Goal: Task Accomplishment & Management: Use online tool/utility

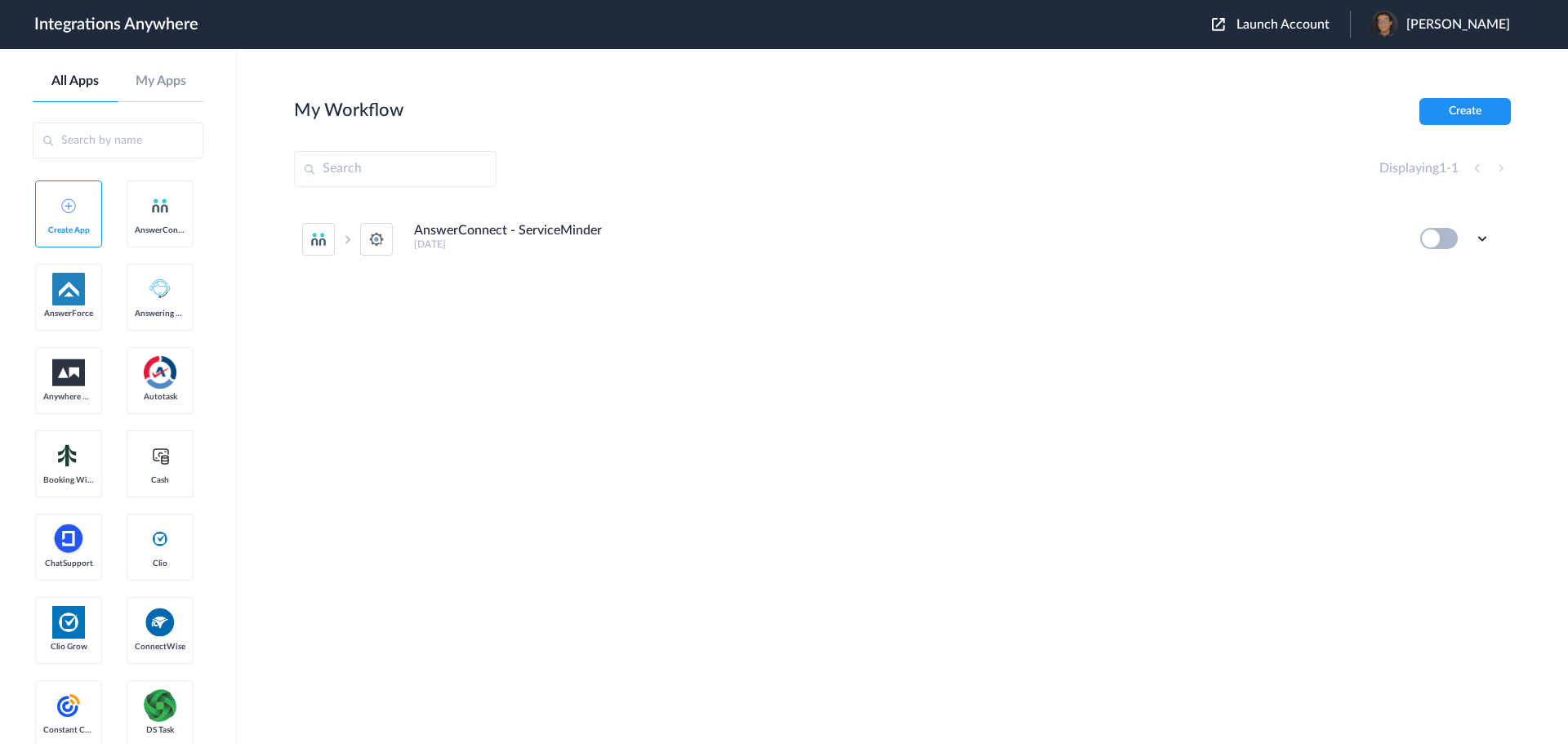
click at [1278, 32] on button "Launch Account" at bounding box center [1281, 24] width 138 height 15
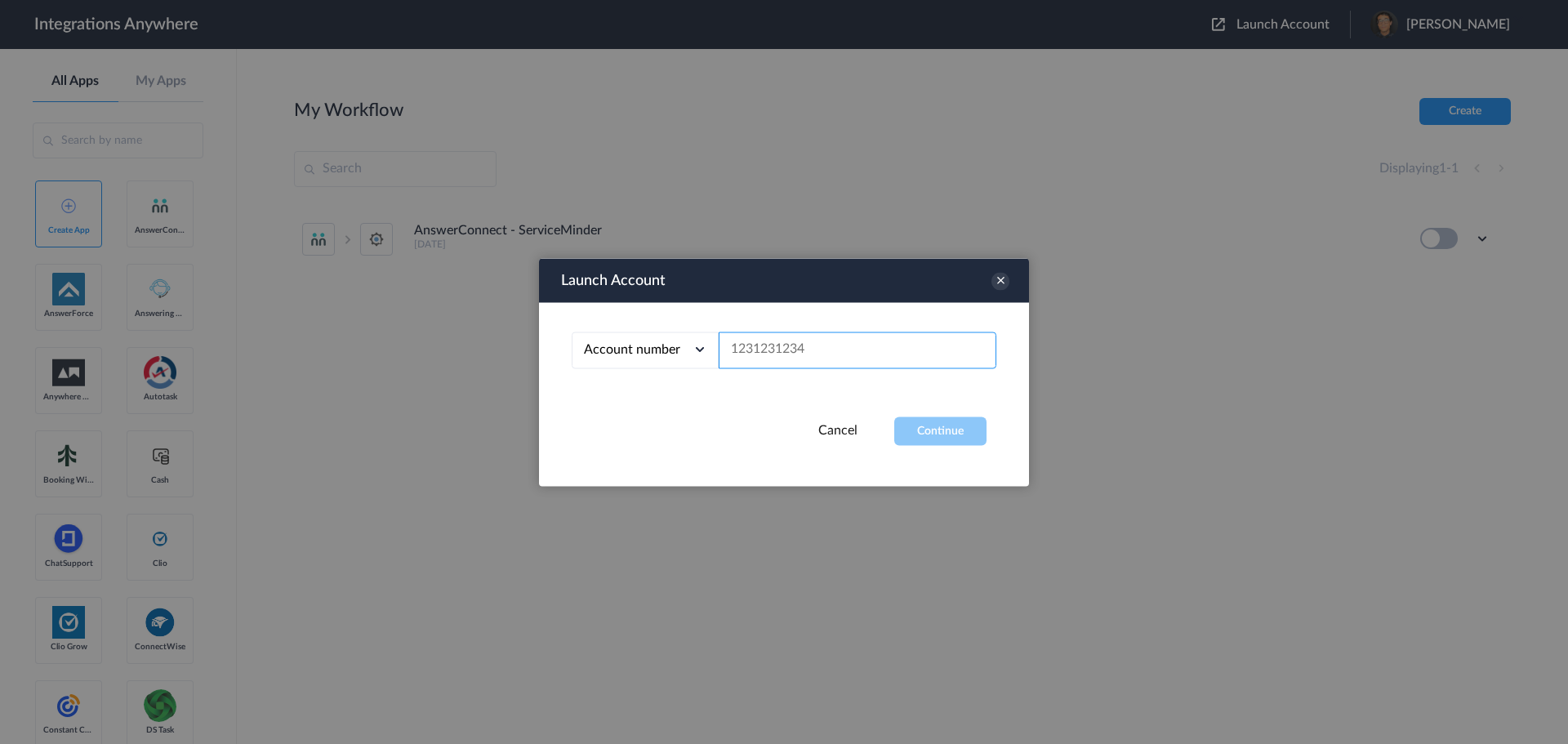
click at [845, 340] on input "text" at bounding box center [856, 350] width 277 height 37
paste input "9102921853"
type input "9102921853"
click at [913, 413] on div "Account number Account number Email address 9102921853" at bounding box center [783, 359] width 490 height 115
click at [918, 436] on button "Continue" at bounding box center [940, 431] width 92 height 29
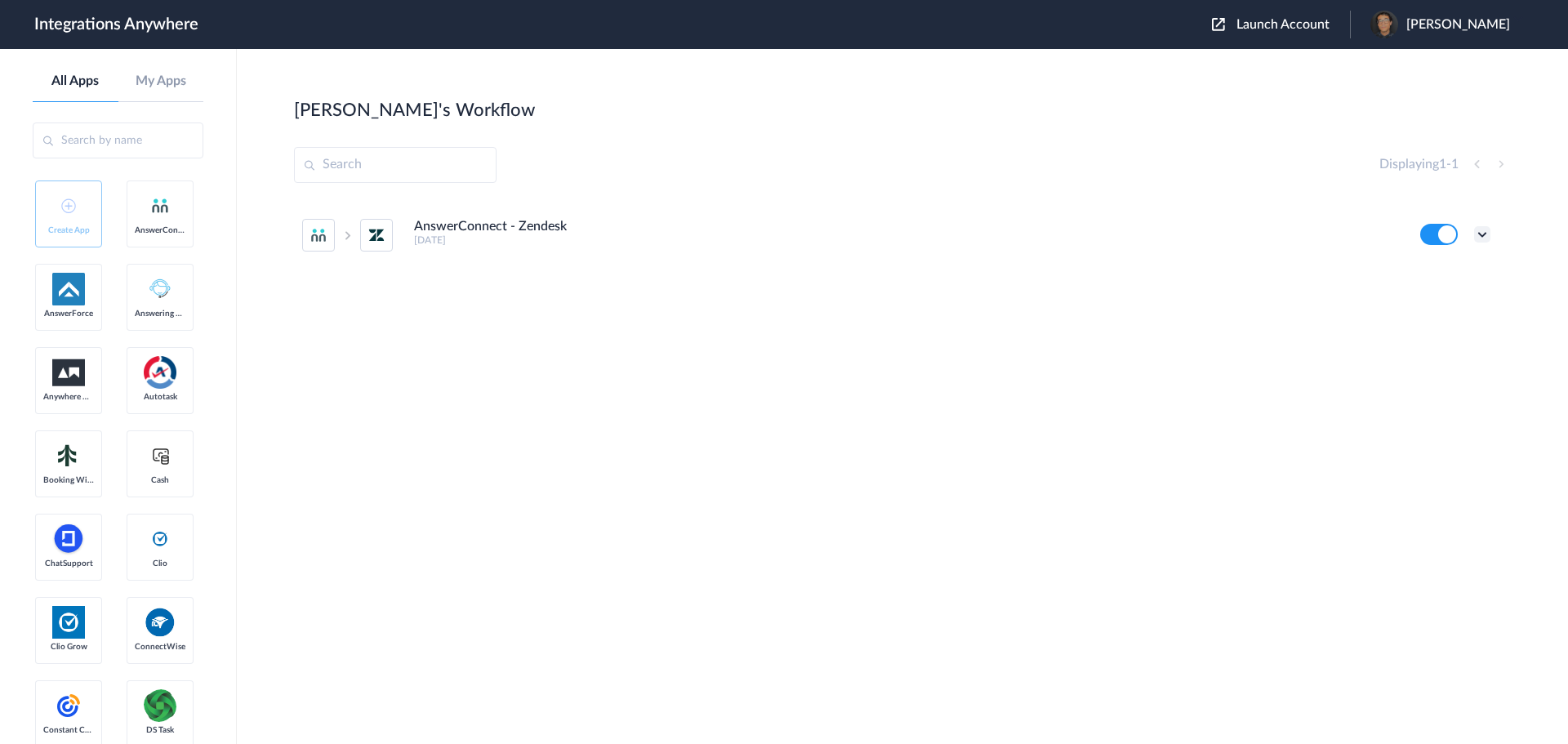
click at [1480, 238] on icon at bounding box center [1481, 234] width 16 height 16
click at [1449, 270] on li "Edit" at bounding box center [1437, 272] width 106 height 30
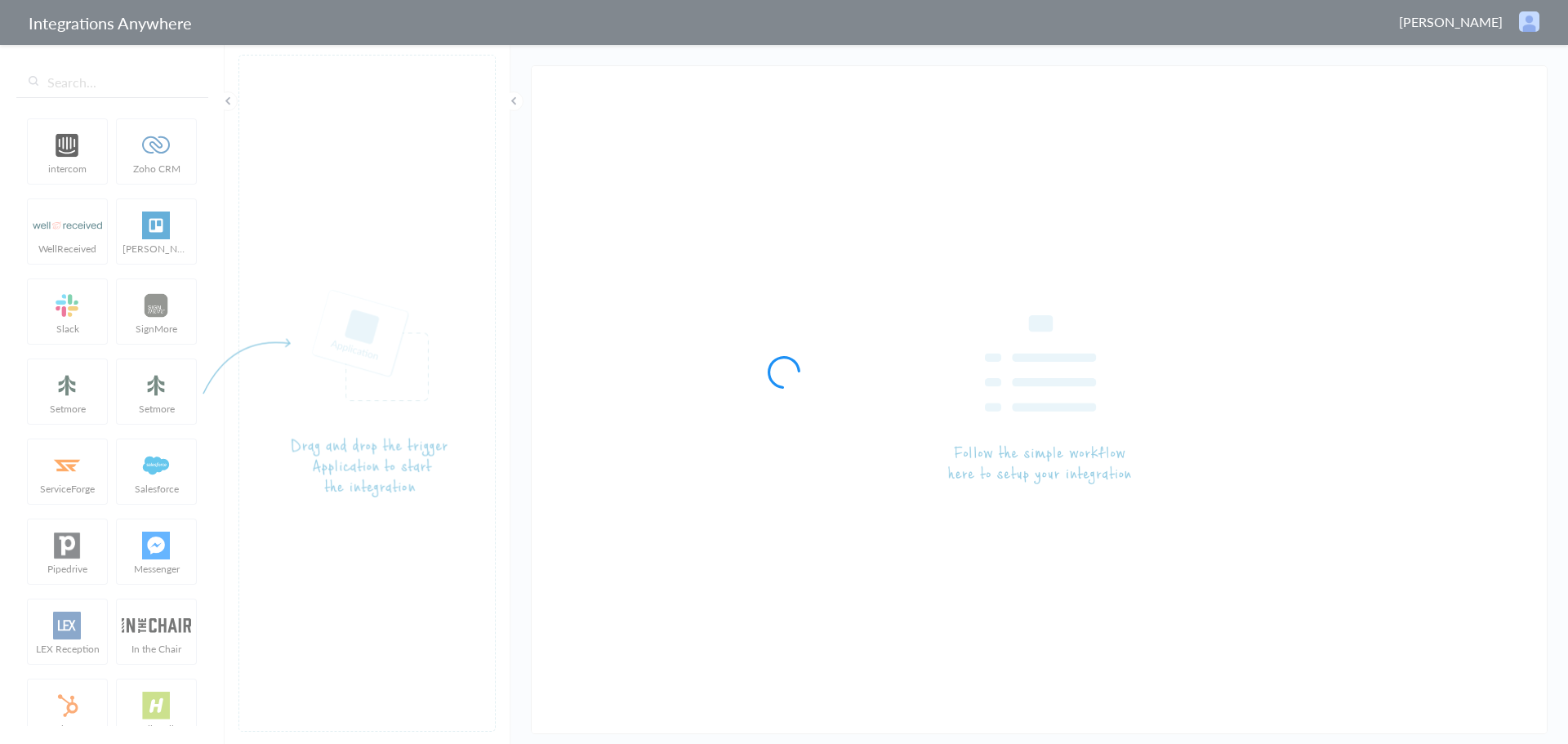
type input "AnswerConnect - Zendesk"
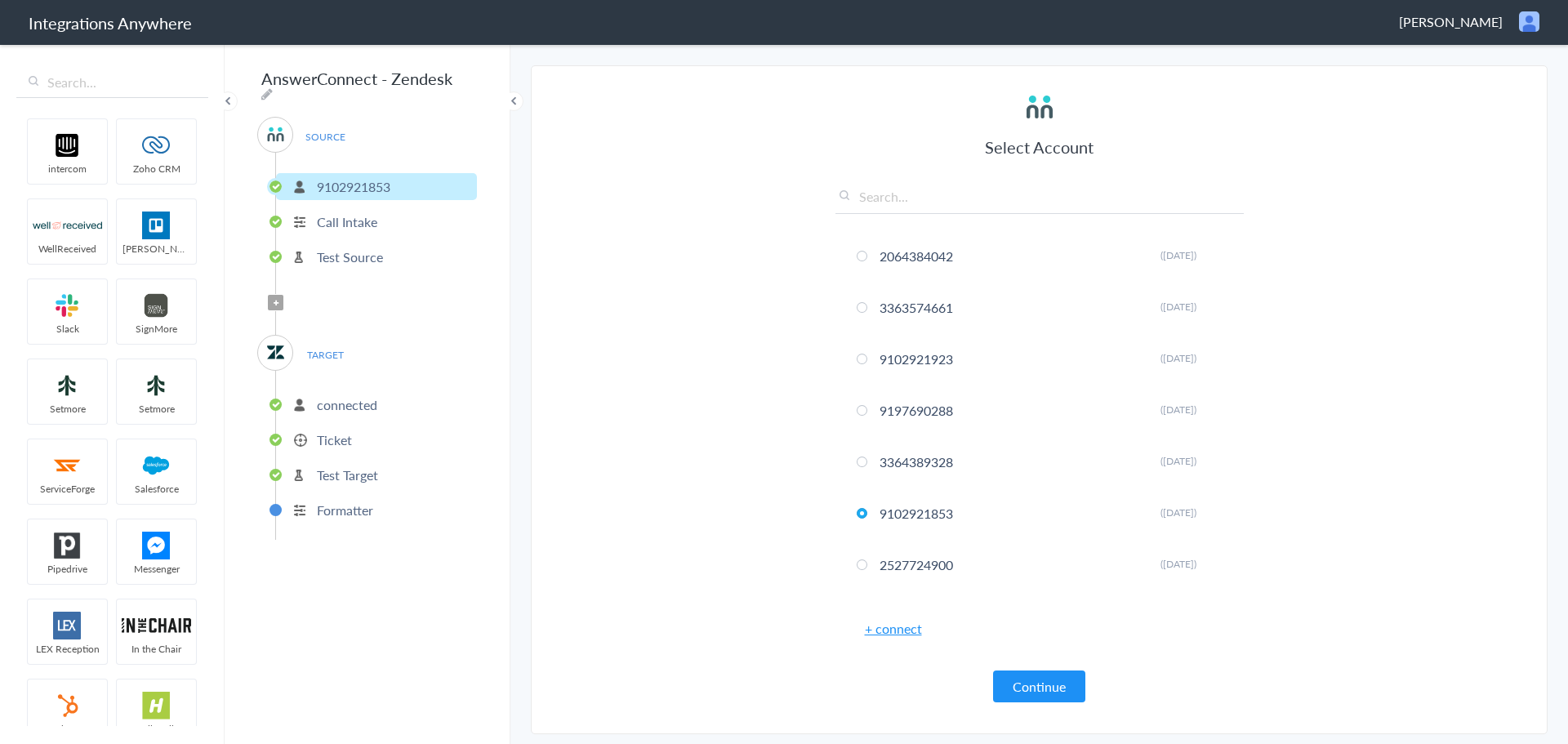
click at [346, 404] on p "connected" at bounding box center [347, 405] width 61 height 19
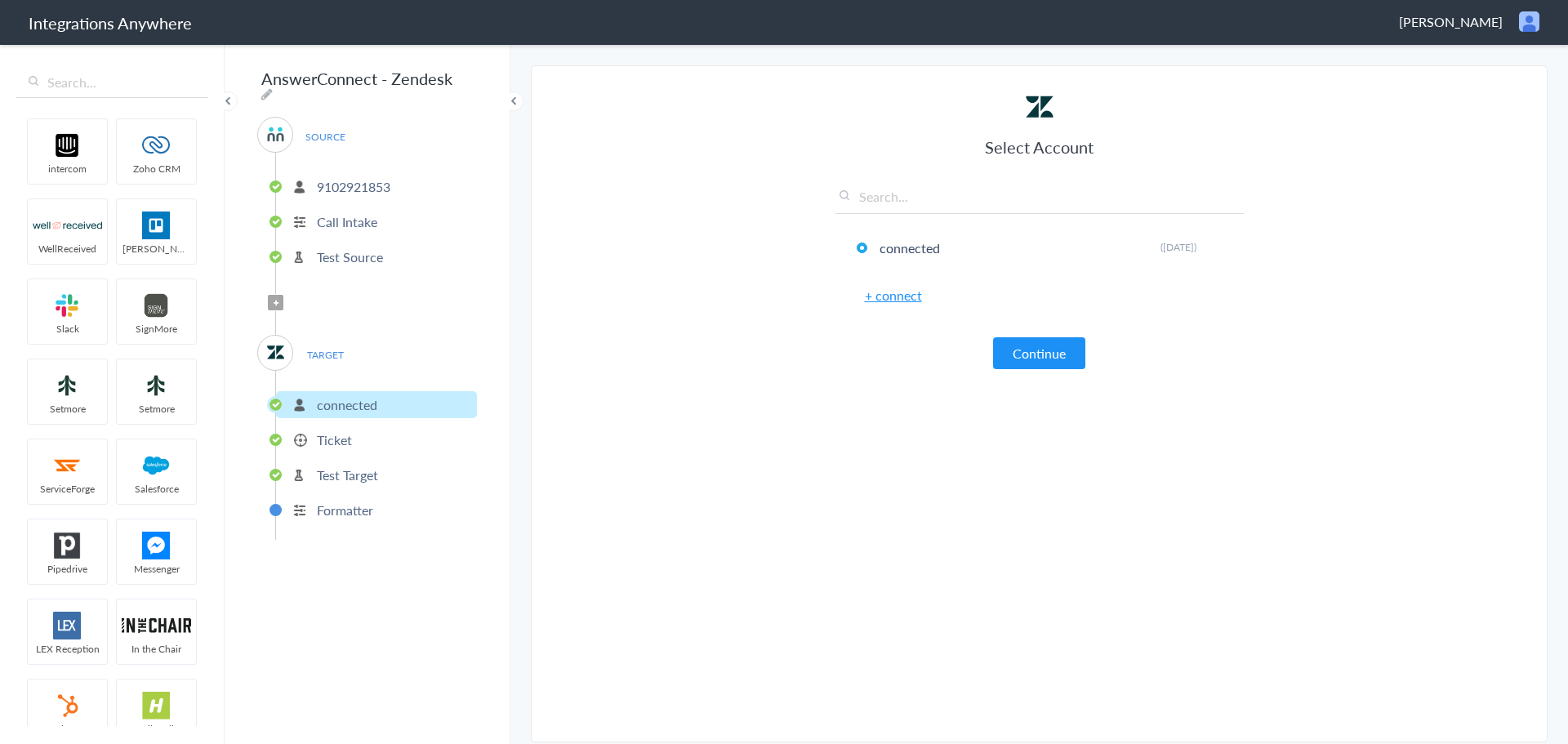
click at [338, 438] on p "Ticket" at bounding box center [335, 439] width 35 height 19
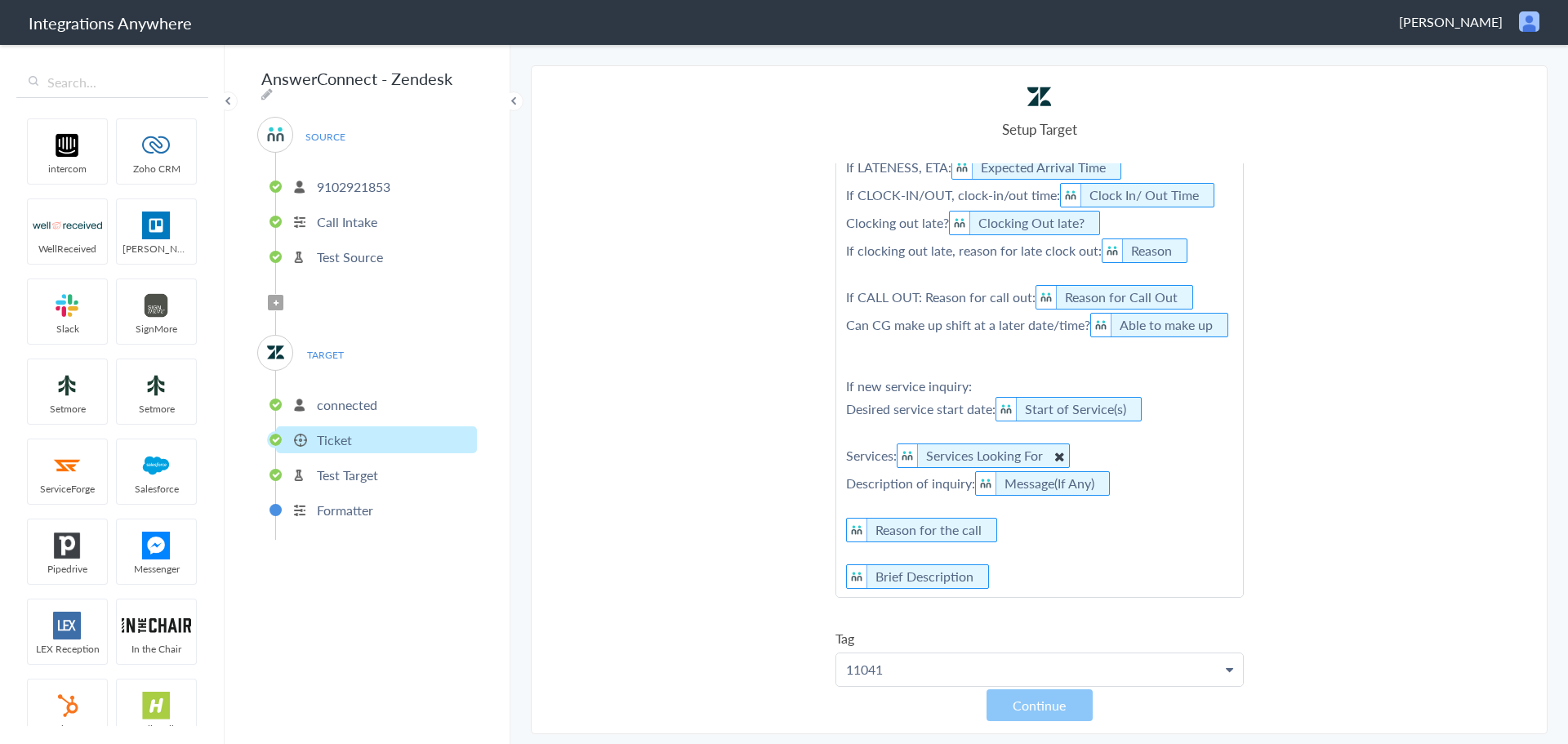
scroll to position [490, 0]
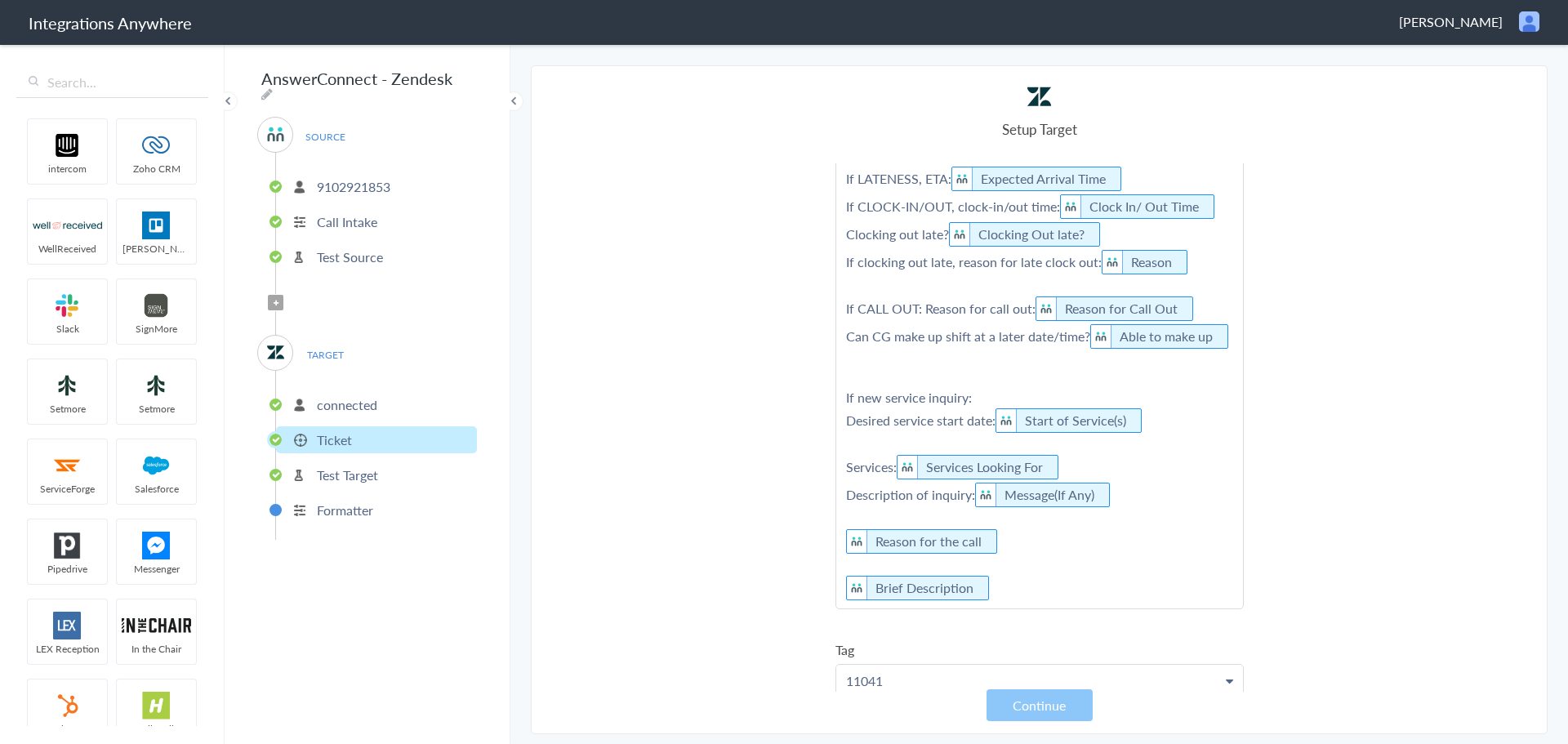
click at [1001, 563] on p "This message was answered by AnswerConnect. Please: 1) Assign a macro 2) Change…" at bounding box center [1039, 211] width 406 height 795
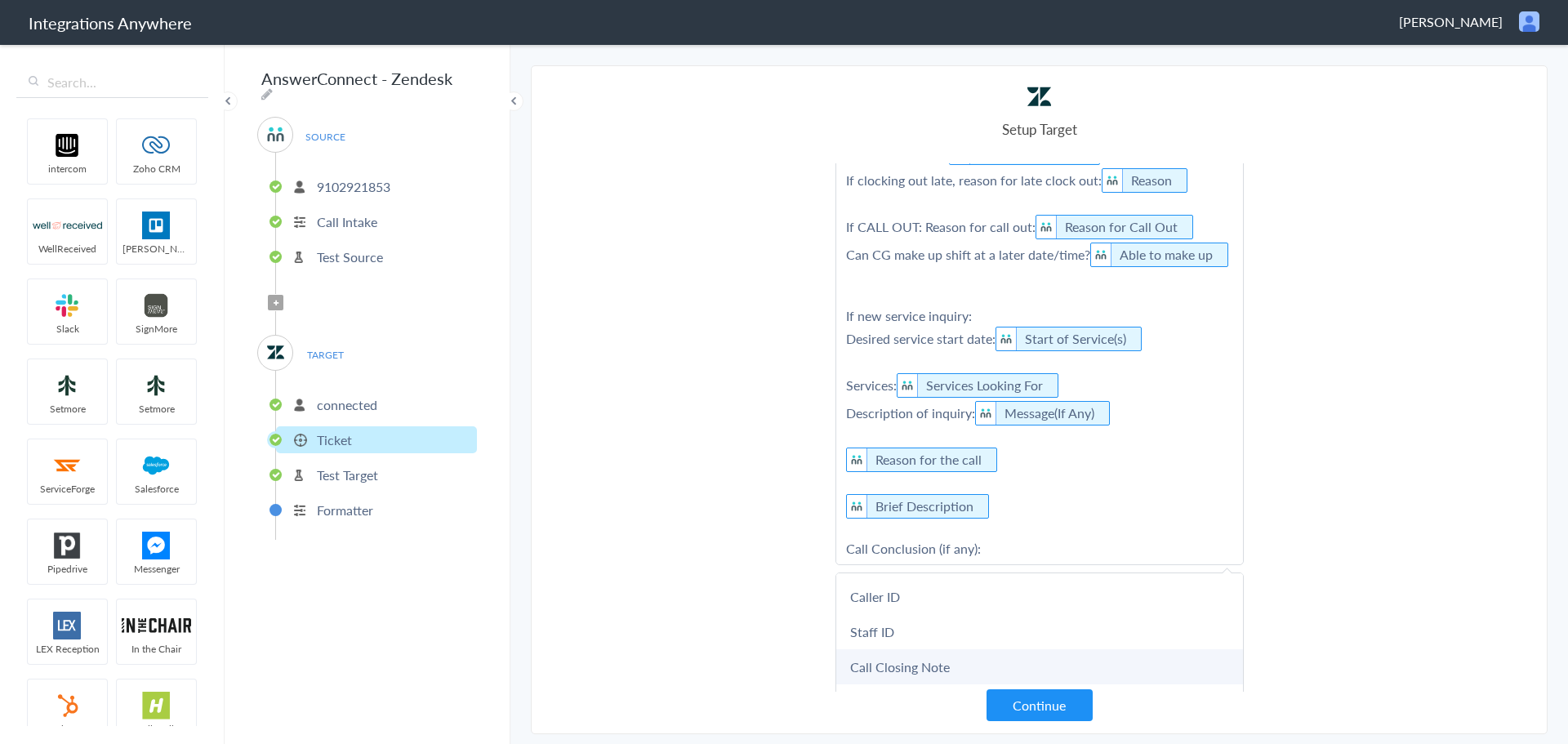
click at [943, 650] on link "Call Closing Note" at bounding box center [1039, 667] width 406 height 35
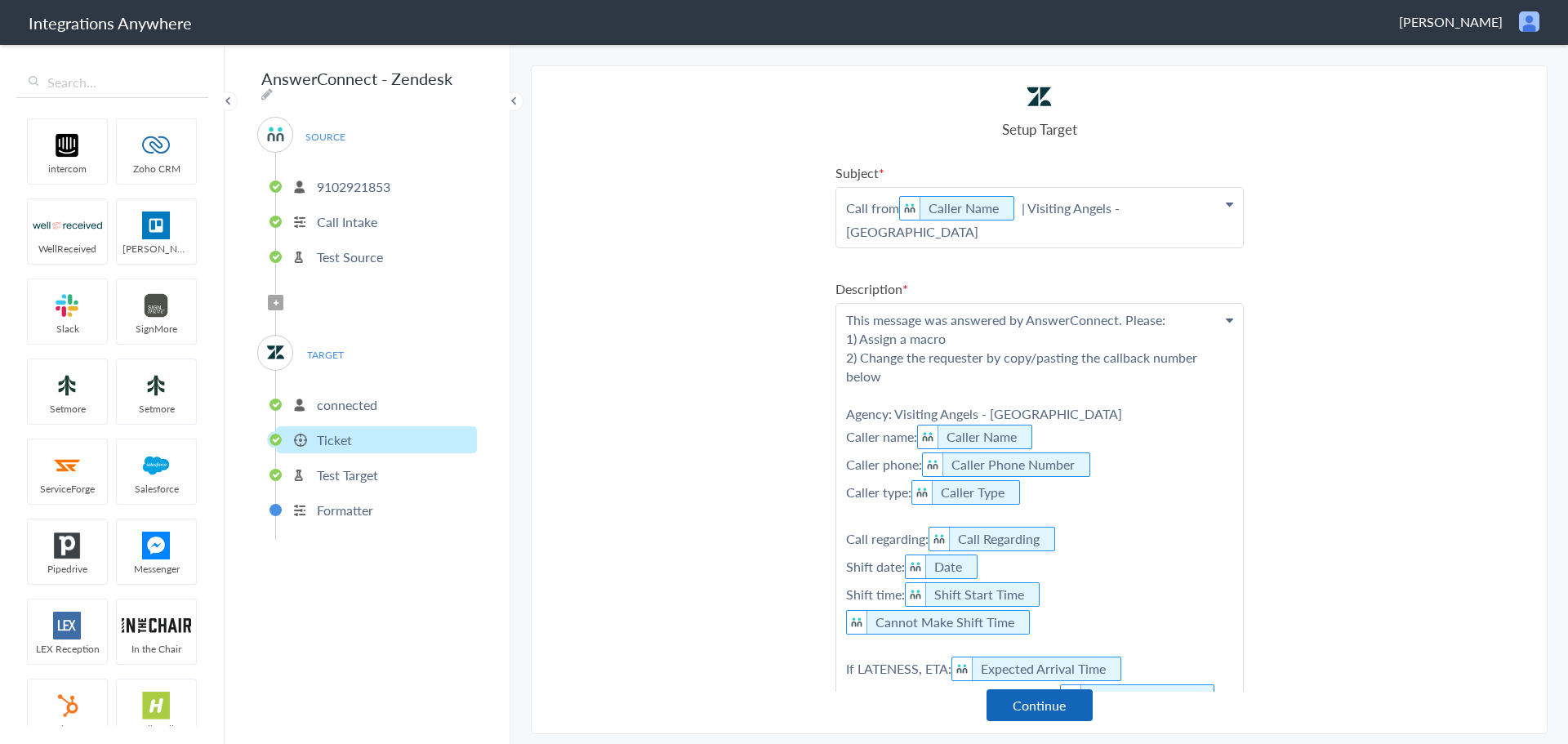
click at [1055, 717] on button "Continue" at bounding box center [1039, 706] width 106 height 32
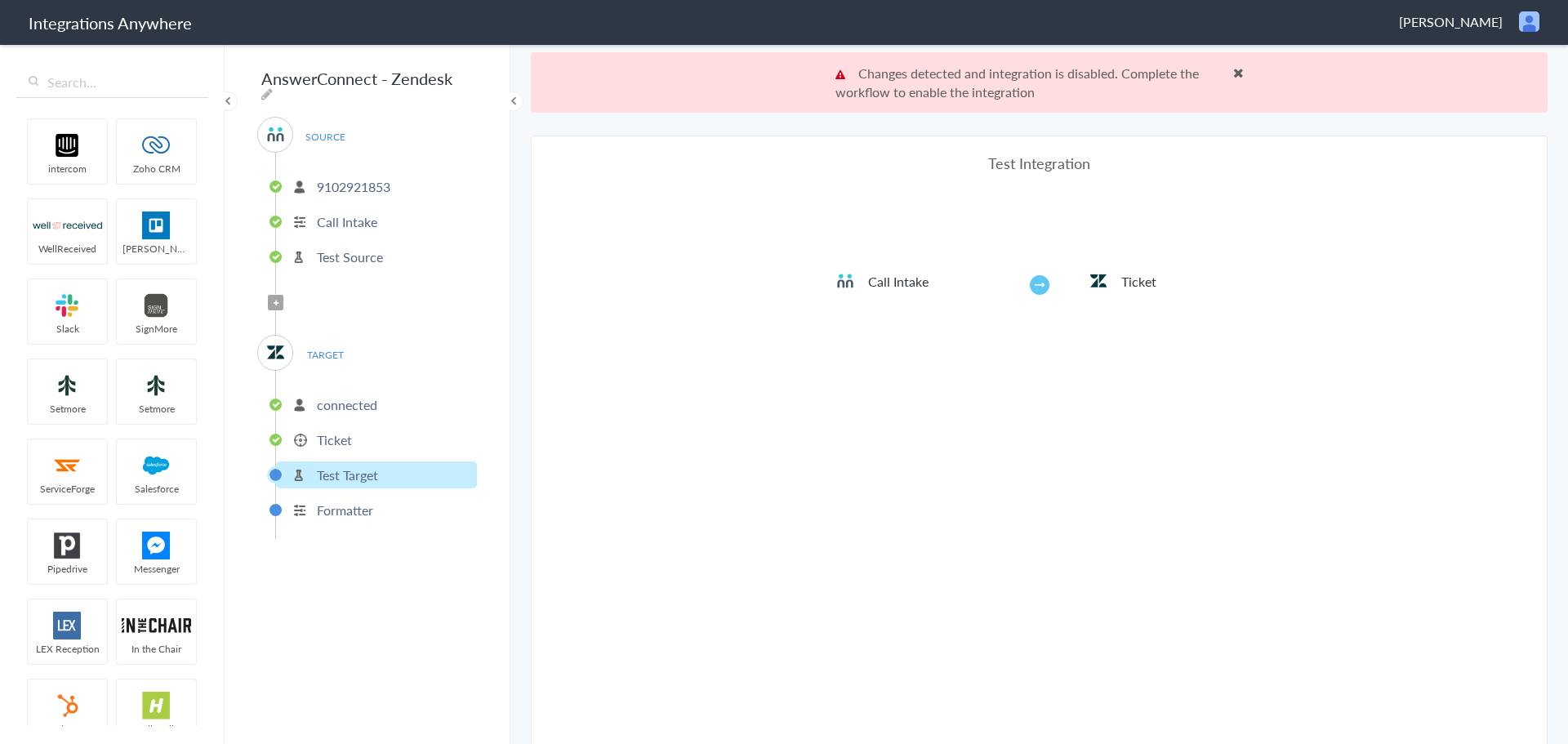
click at [333, 503] on p "Formatter" at bounding box center [345, 510] width 56 height 19
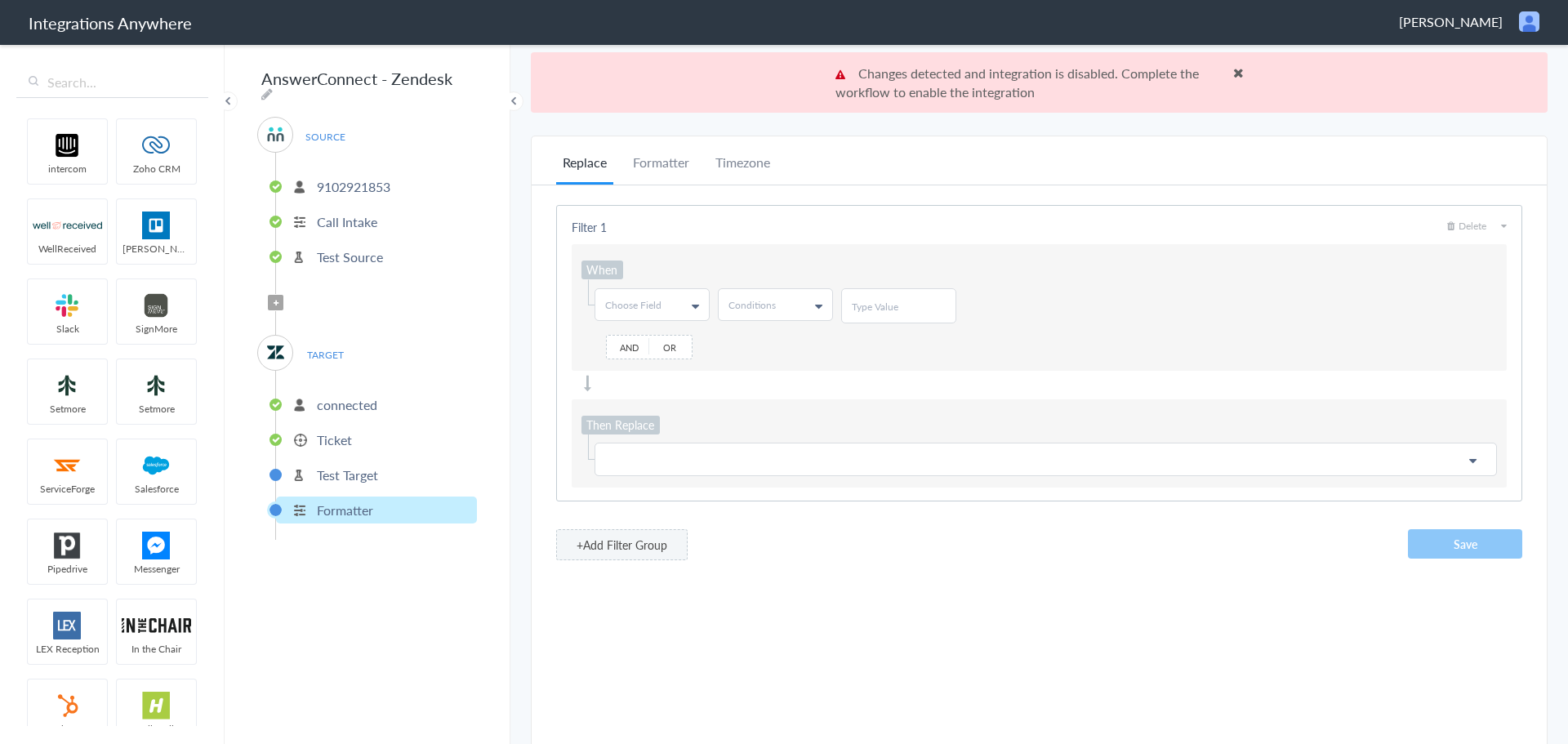
click at [348, 467] on p "Test Target" at bounding box center [347, 475] width 62 height 19
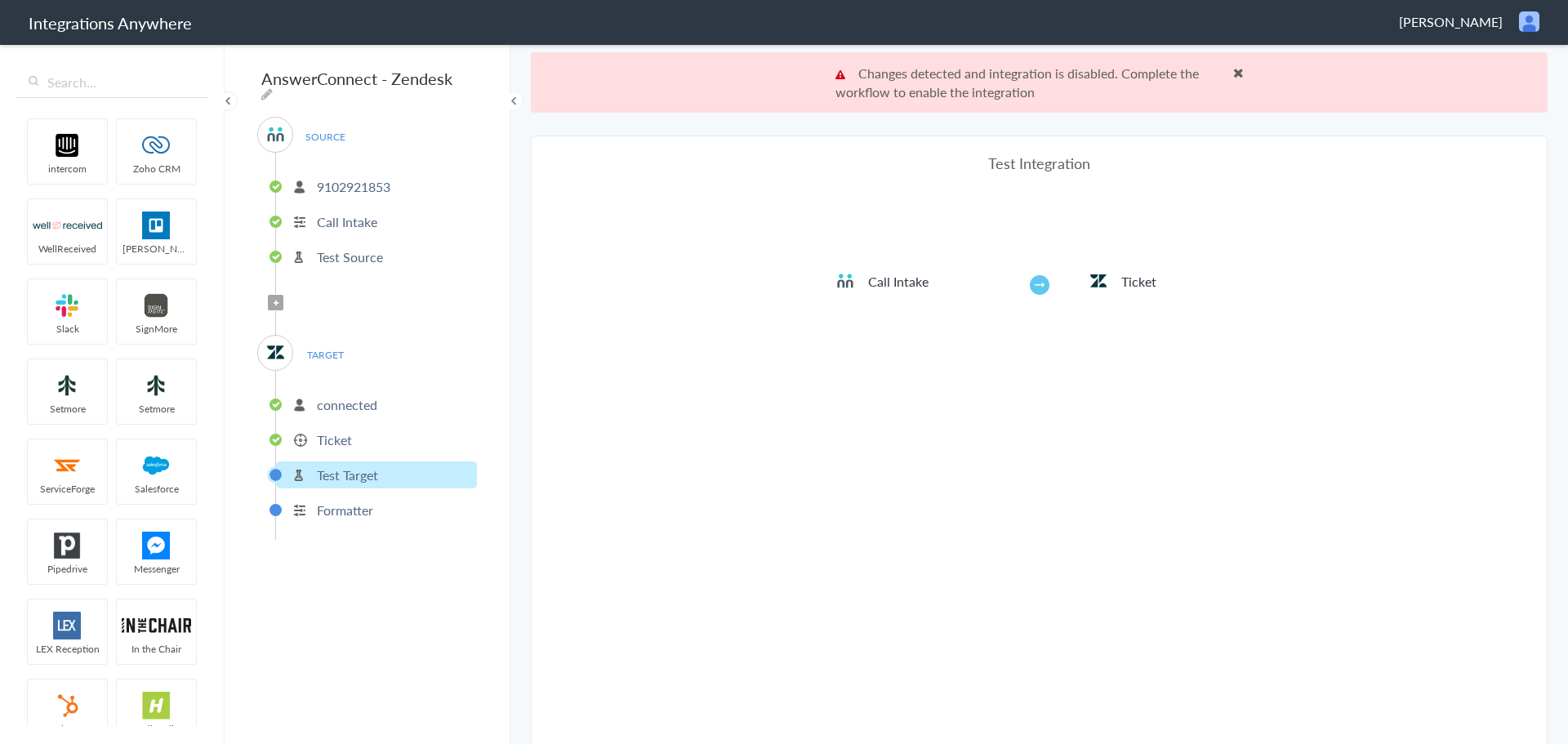
click at [1100, 283] on img at bounding box center [1098, 281] width 19 height 19
click at [1039, 287] on li "Ticket" at bounding box center [1141, 281] width 204 height 19
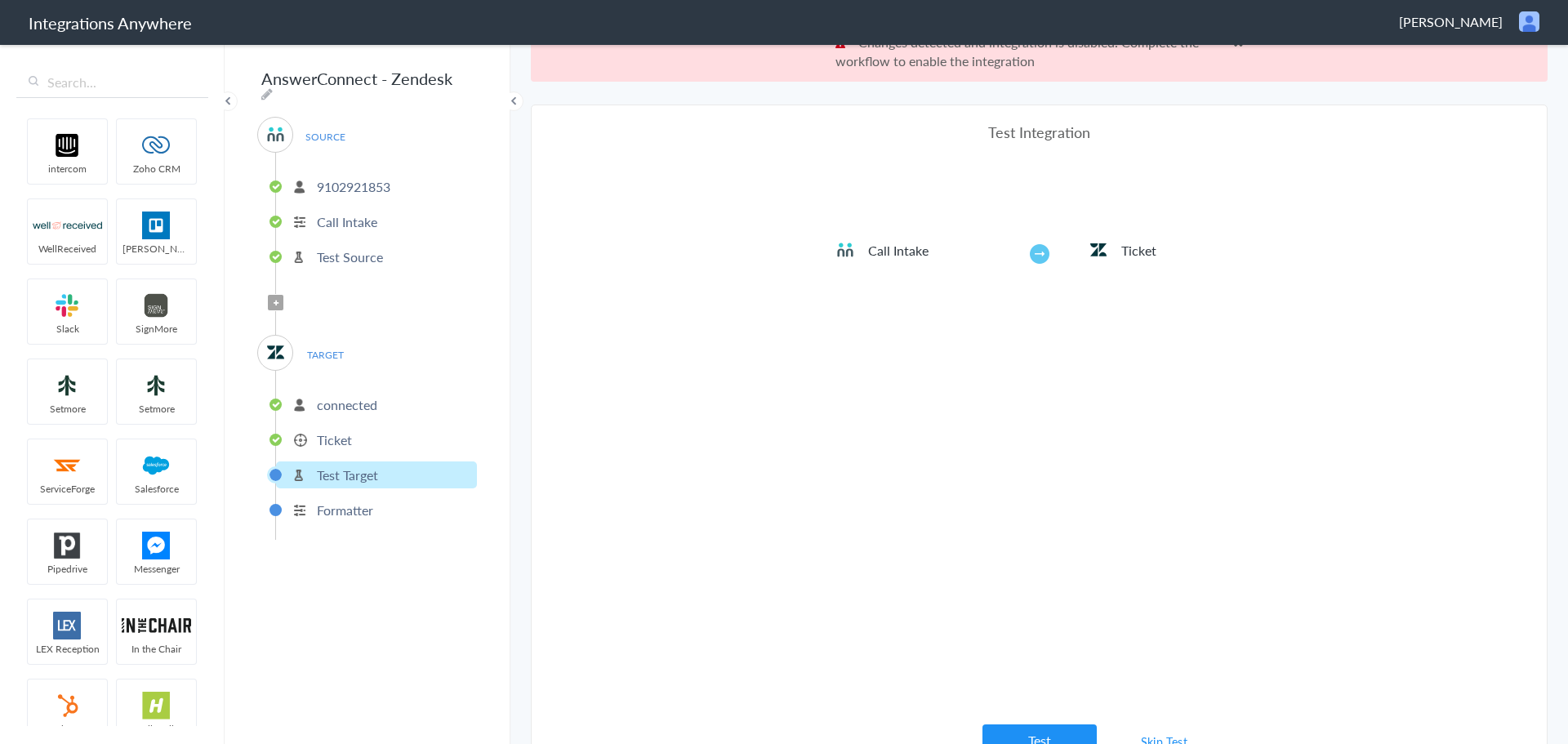
scroll to position [61, 0]
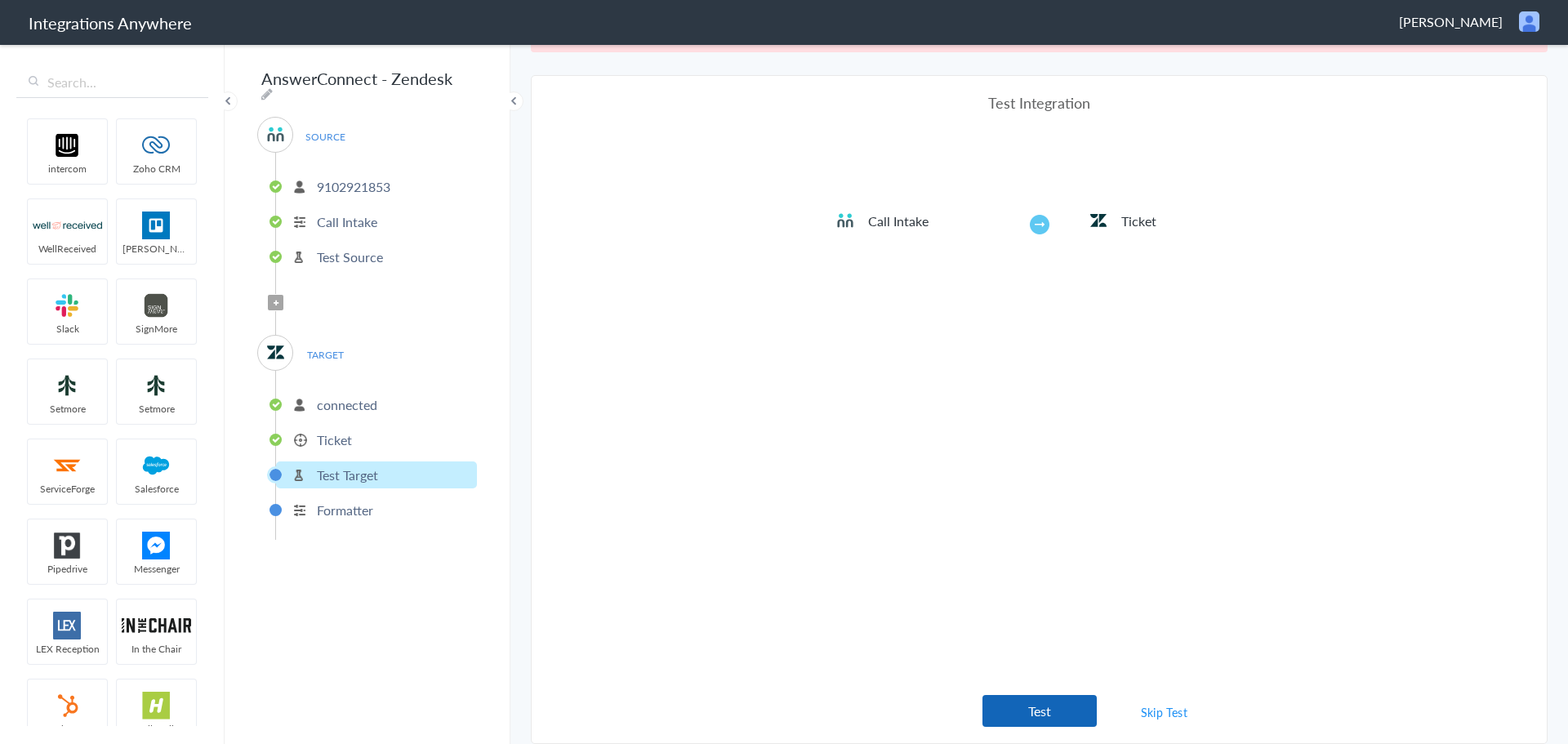
click at [1013, 709] on button "Test" at bounding box center [1039, 711] width 115 height 32
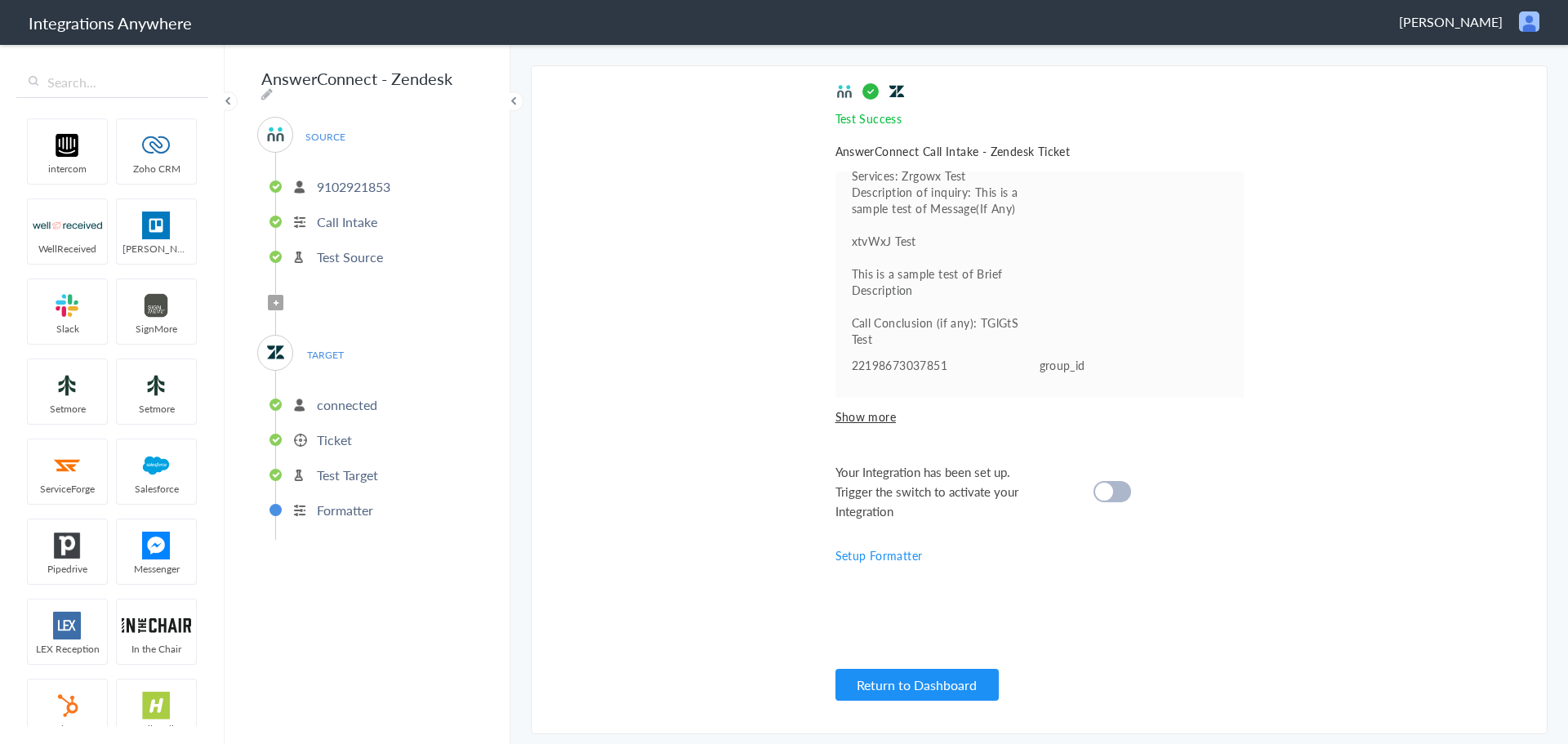
scroll to position [666, 0]
click at [916, 683] on button "Return to Dashboard" at bounding box center [917, 685] width 164 height 32
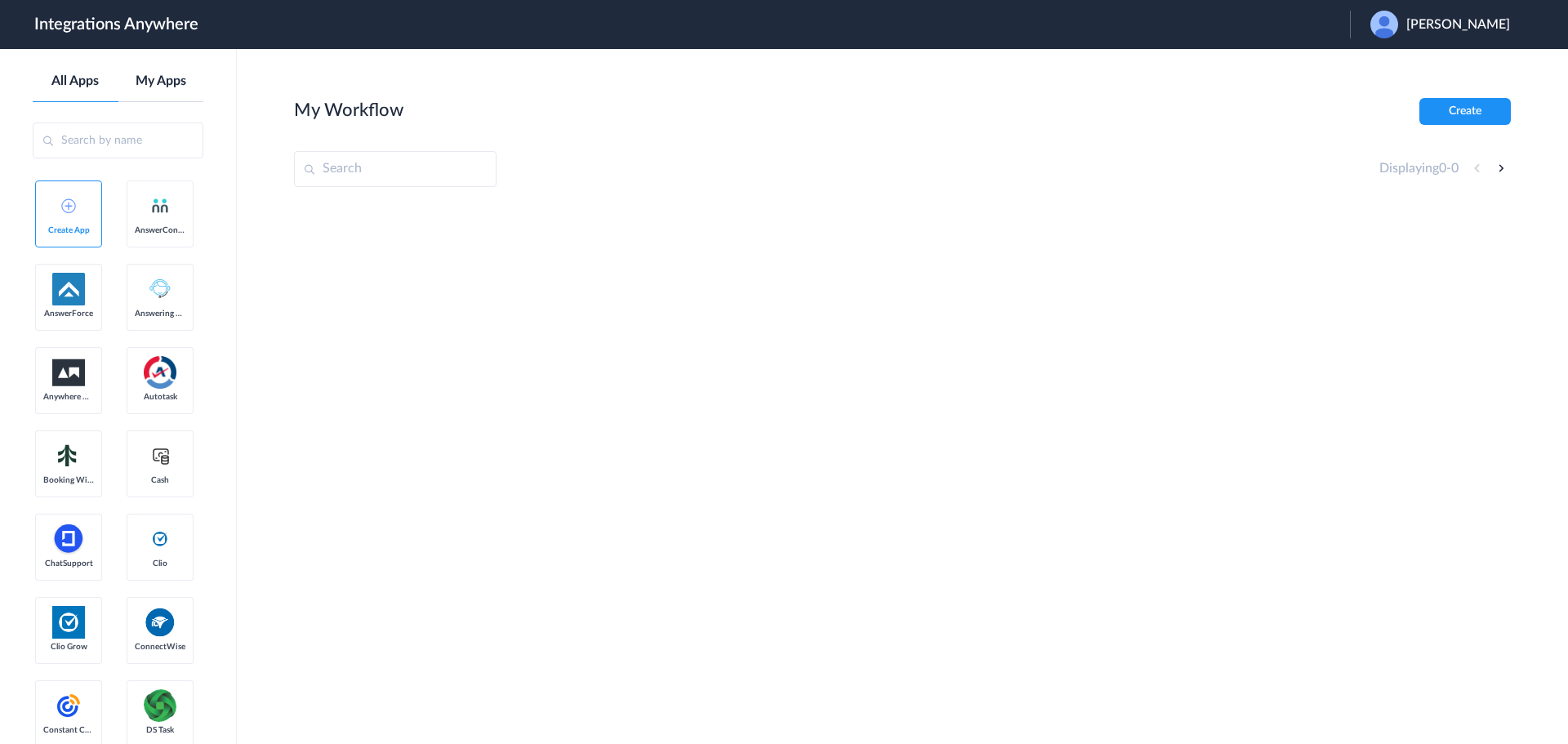
click at [158, 83] on link "My Apps" at bounding box center [161, 81] width 86 height 15
click at [1252, 25] on span "Launch Account" at bounding box center [1283, 24] width 93 height 13
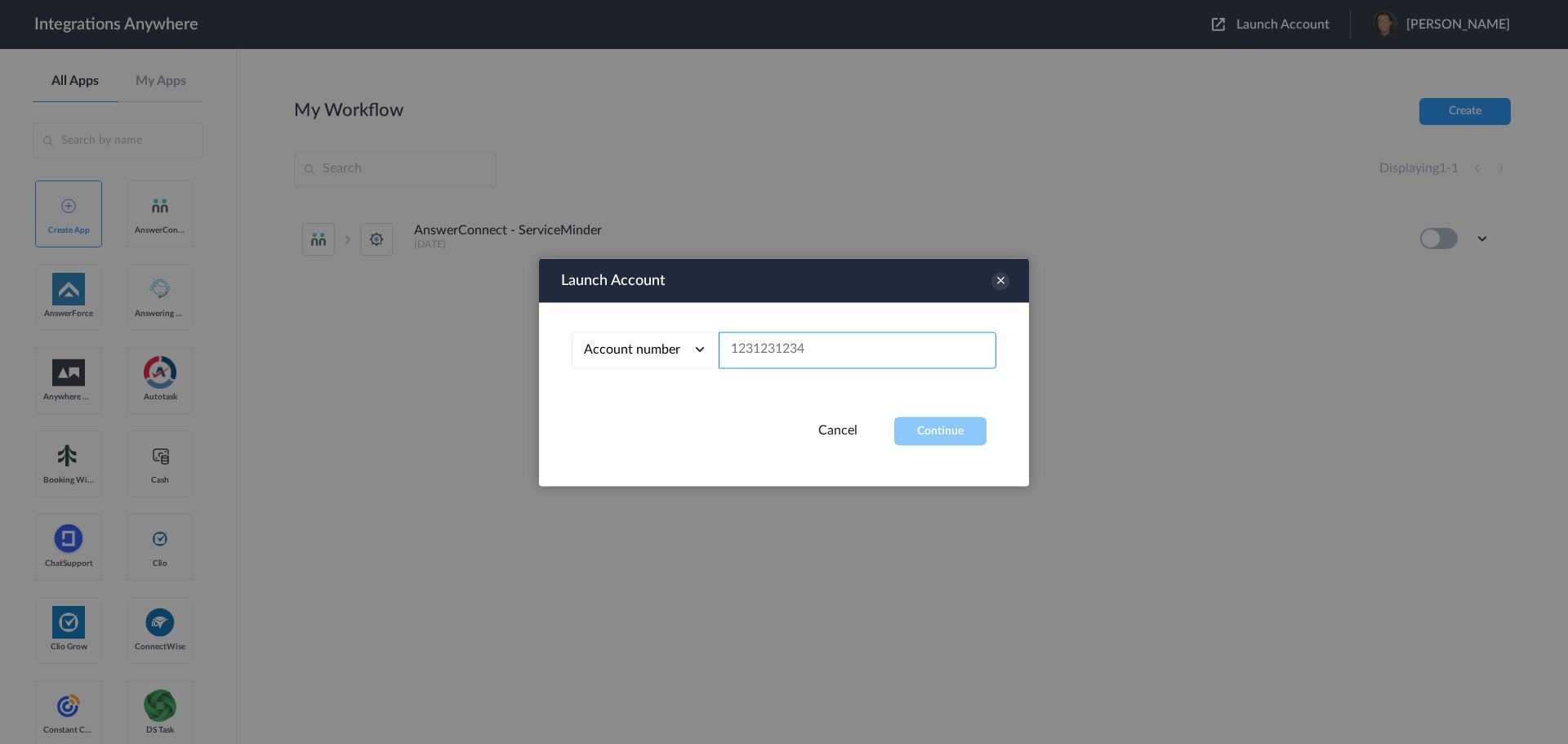
drag, startPoint x: 846, startPoint y: 352, endPoint x: 877, endPoint y: 367, distance: 34.4
click at [846, 352] on input "text" at bounding box center [856, 350] width 277 height 37
paste input "9102921853"
type input "9102921853"
click at [936, 435] on button "Continue" at bounding box center [940, 431] width 92 height 29
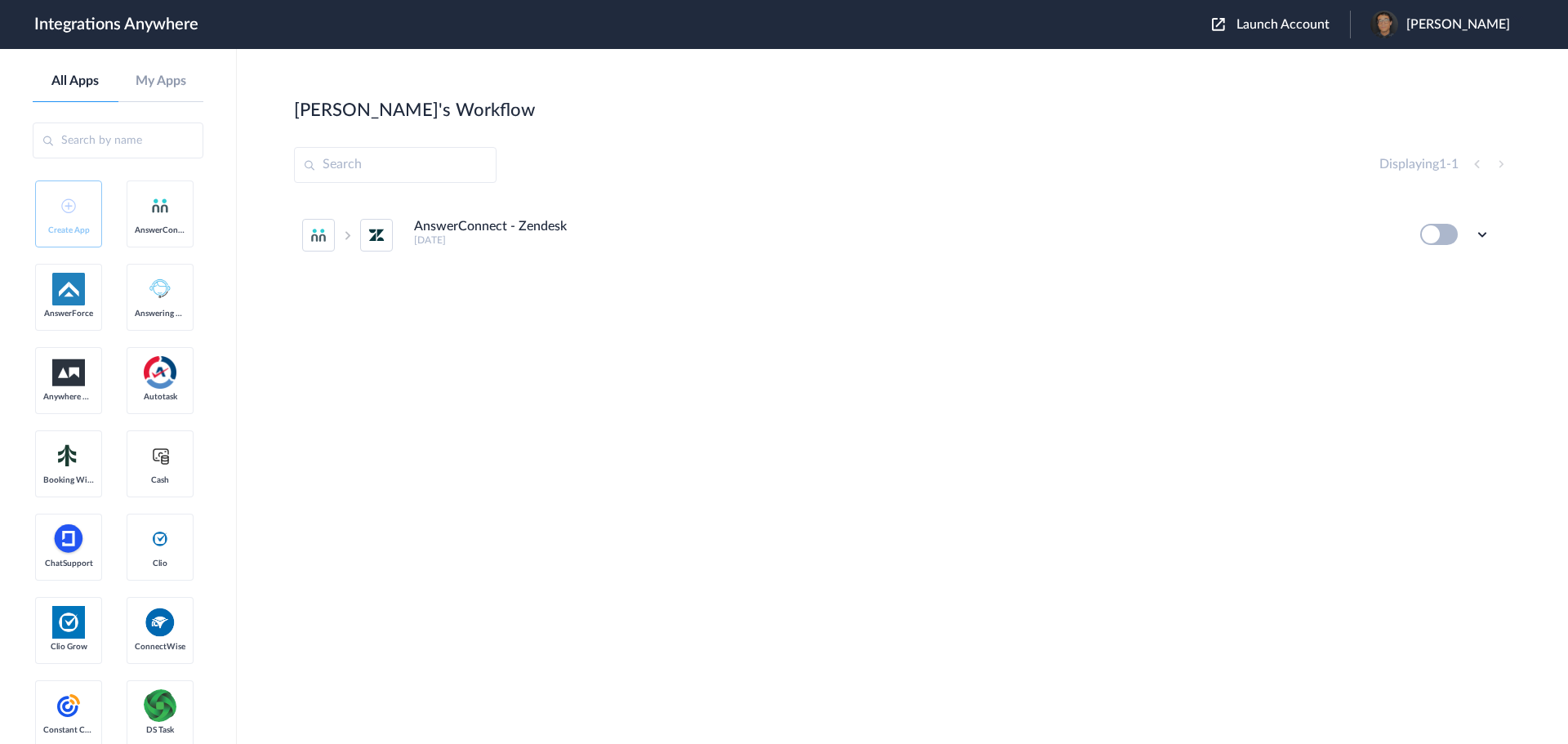
click at [1437, 238] on button at bounding box center [1439, 234] width 38 height 21
click at [1427, 227] on button at bounding box center [1439, 234] width 38 height 21
click at [1493, 234] on ul "AnswerConnect - Zendesk 4 months ago Edit Task history Delete" at bounding box center [896, 235] width 1205 height 72
click at [1485, 234] on icon at bounding box center [1481, 234] width 16 height 16
click at [1440, 235] on button at bounding box center [1439, 234] width 38 height 21
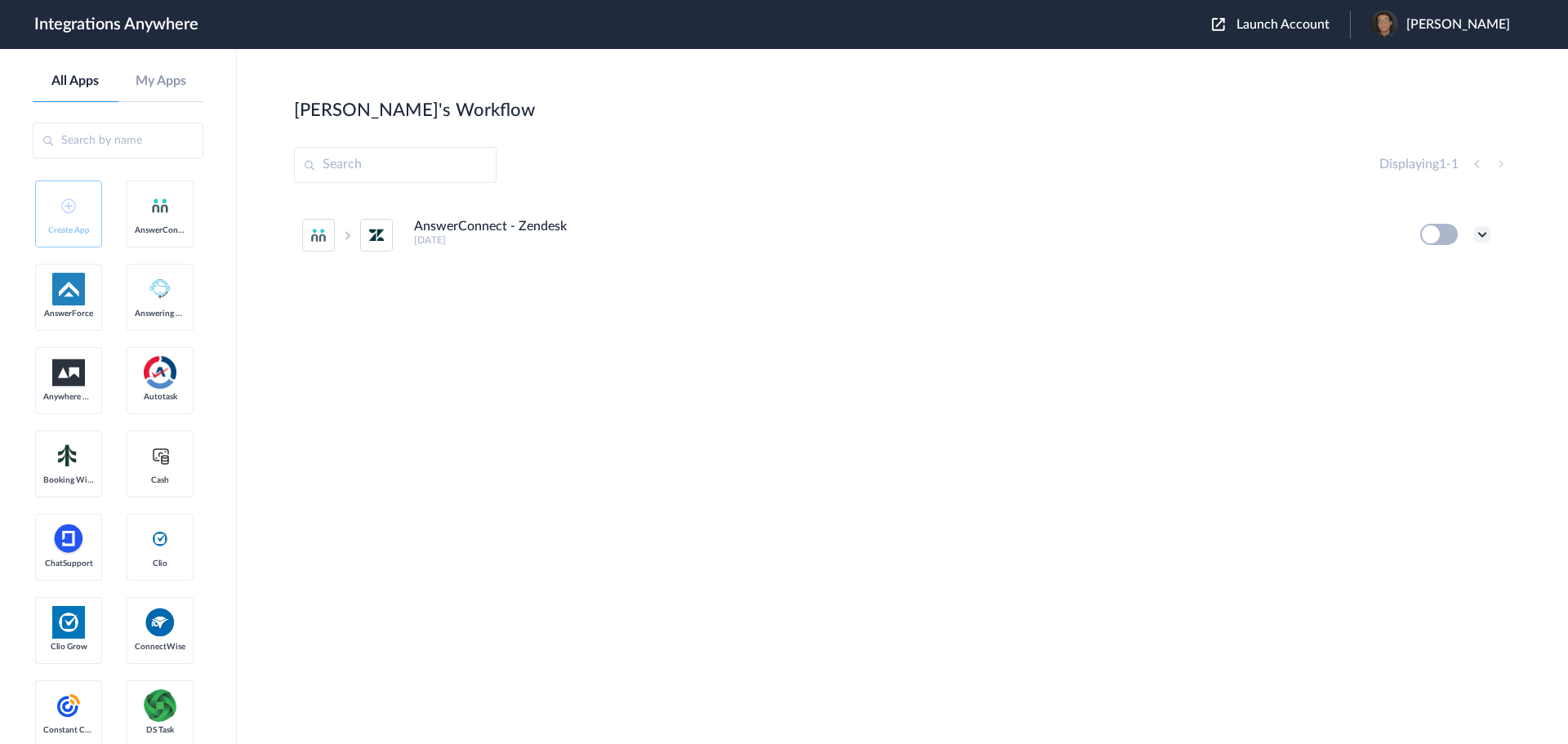
drag, startPoint x: 1440, startPoint y: 235, endPoint x: 1477, endPoint y: 227, distance: 37.9
click at [1477, 227] on div "Edit Task history Delete" at bounding box center [1455, 234] width 70 height 21
click at [1478, 229] on icon at bounding box center [1481, 234] width 16 height 16
click at [1429, 272] on link "Edit" at bounding box center [1415, 272] width 39 height 12
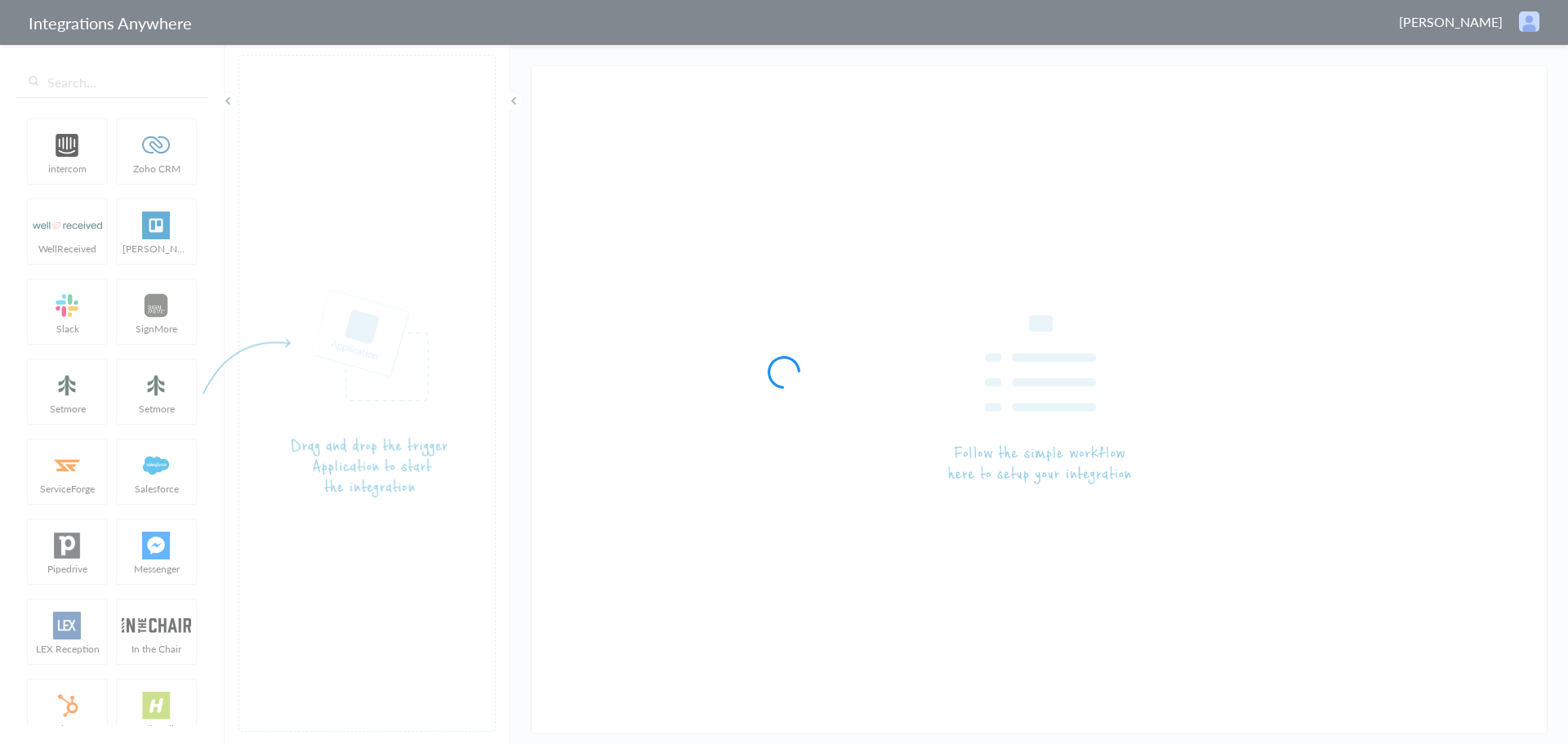
type input "AnswerConnect - Zendesk"
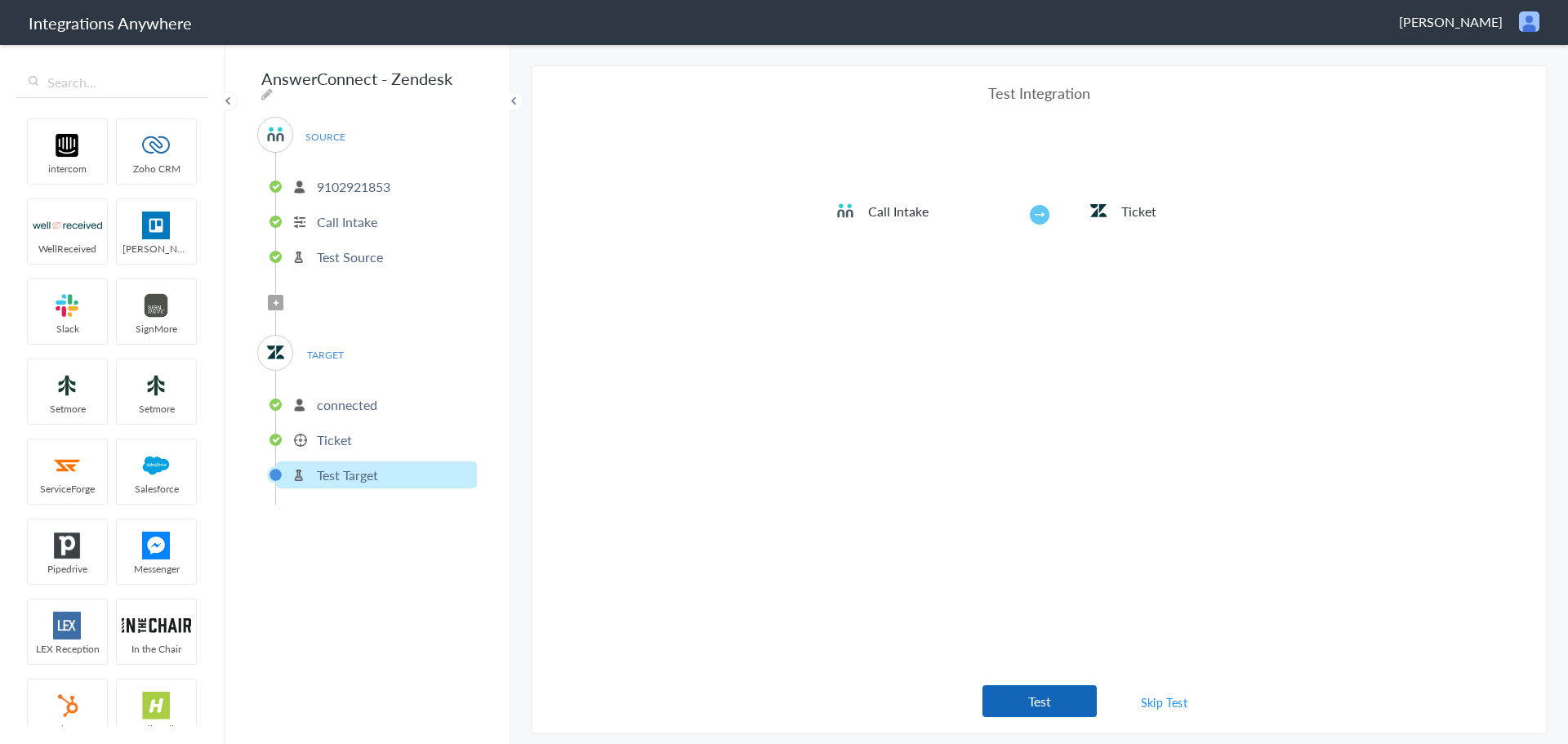
click at [1041, 701] on button "Test" at bounding box center [1039, 702] width 115 height 32
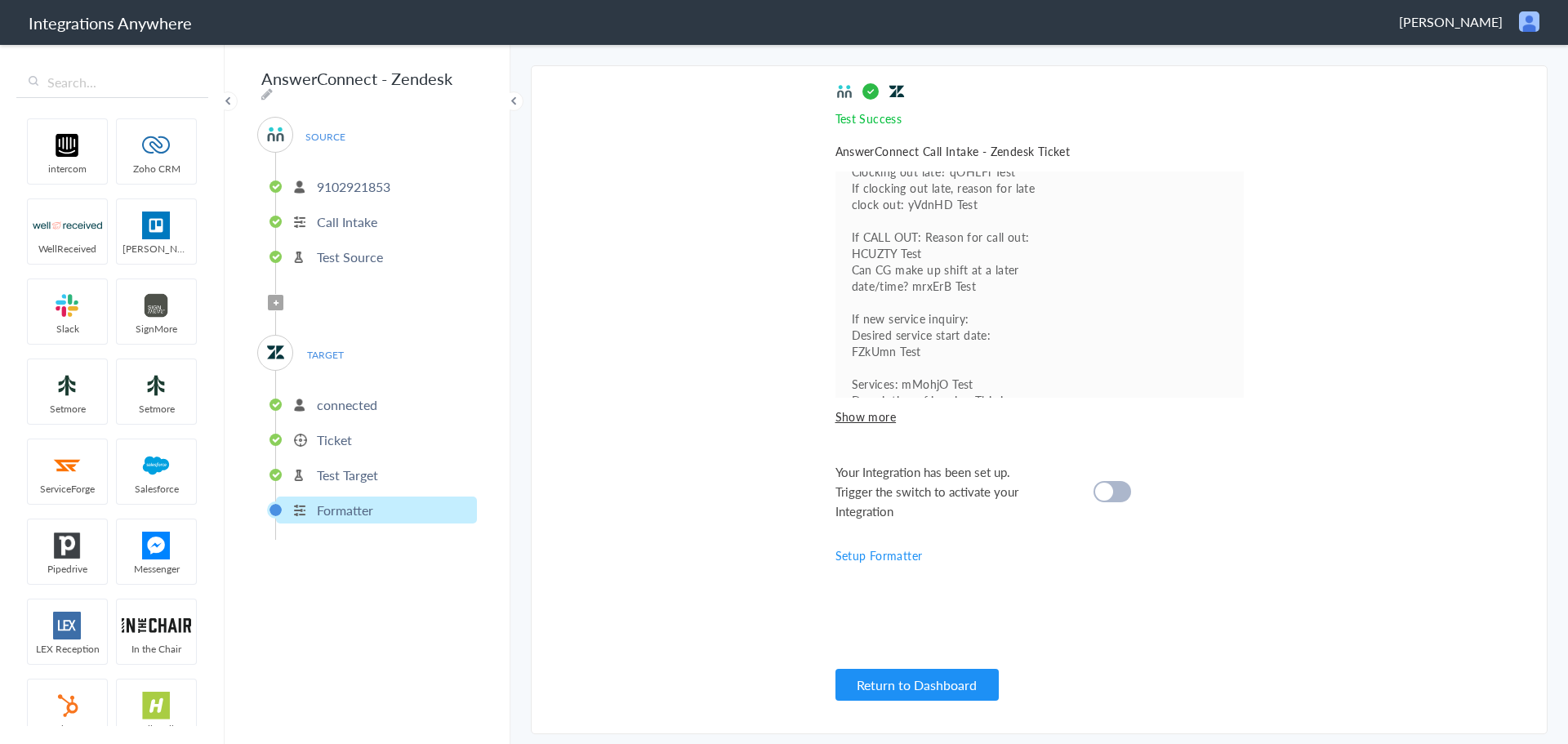
scroll to position [666, 0]
click at [1108, 493] on cite at bounding box center [1104, 491] width 18 height 18
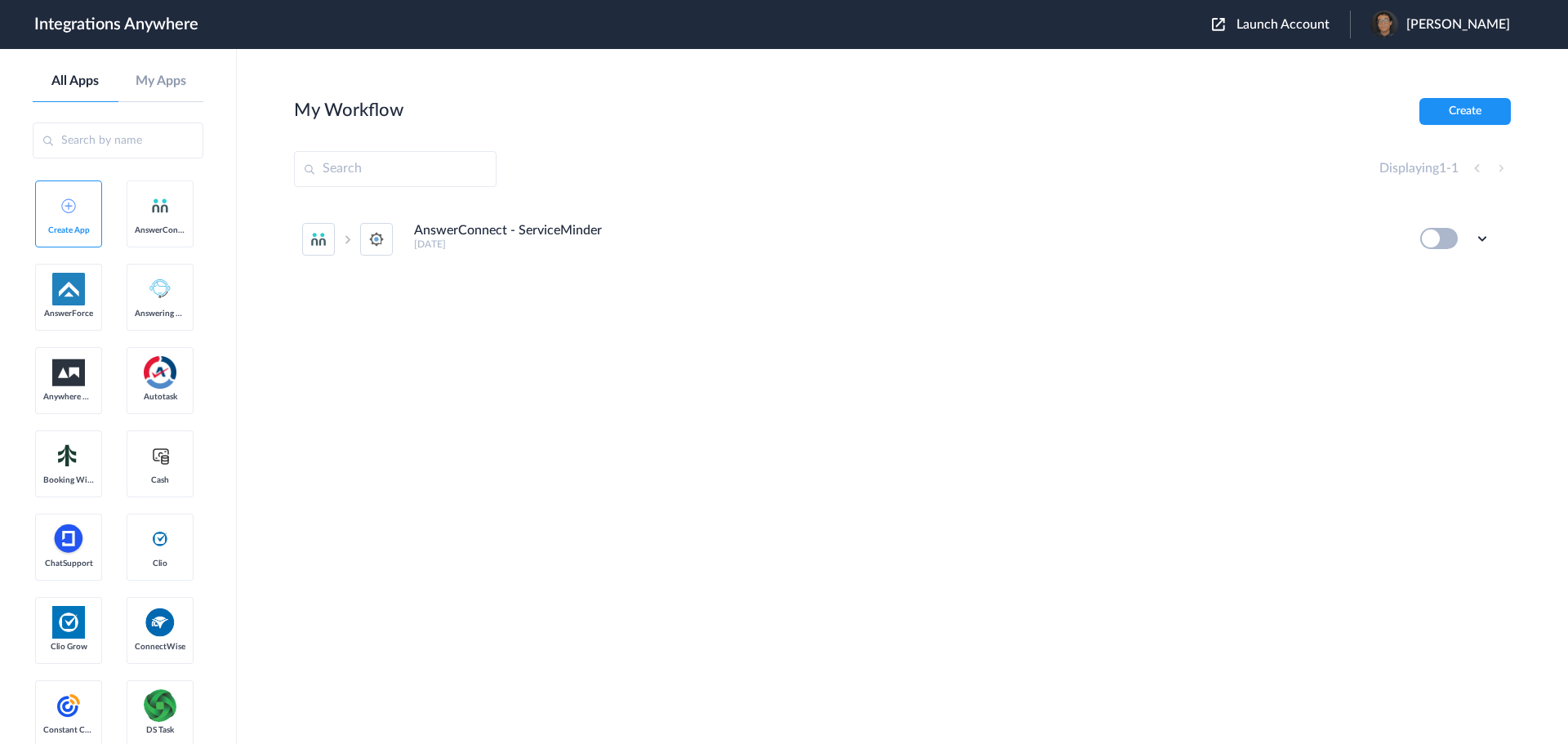
click at [1212, 22] on img at bounding box center [1218, 24] width 13 height 13
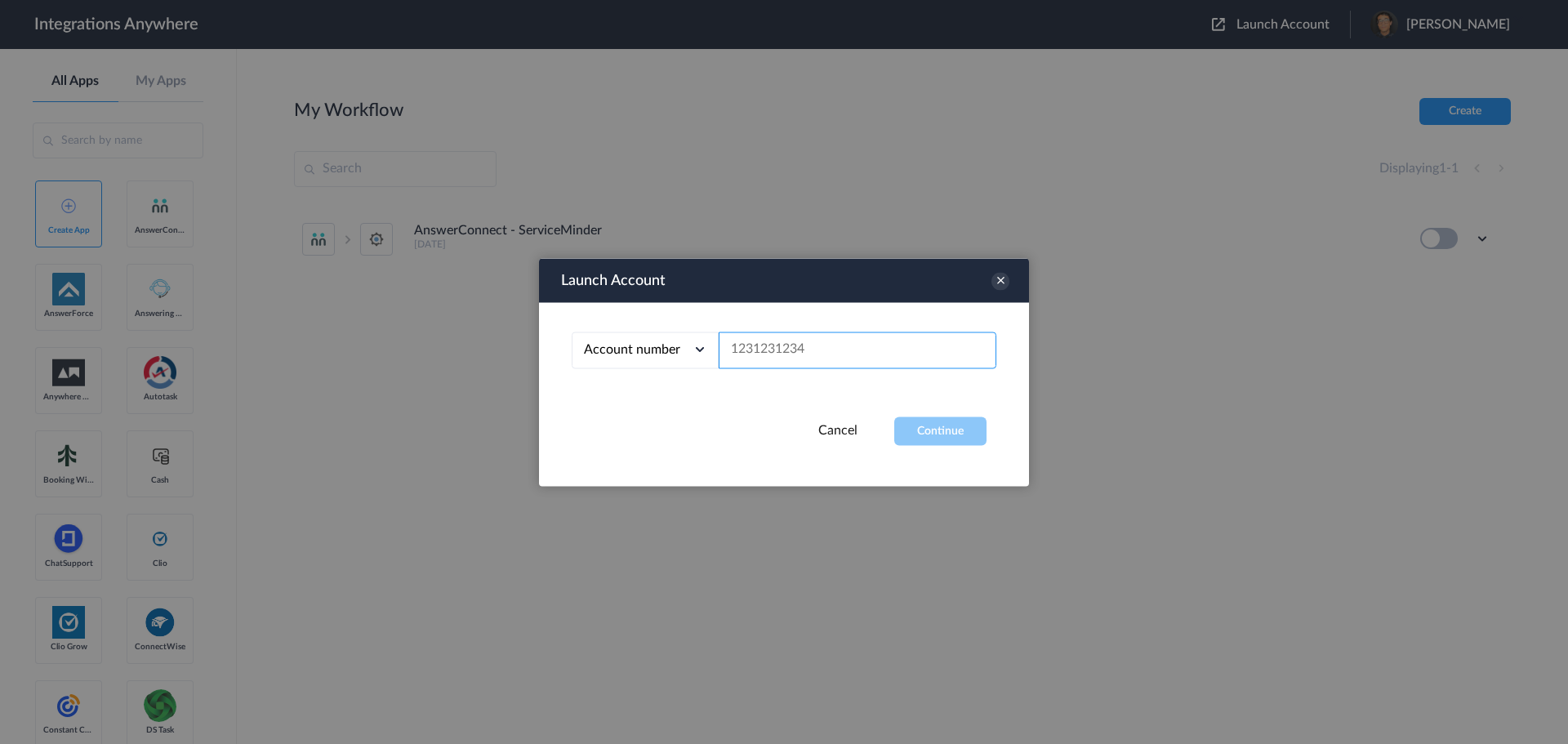
click at [821, 356] on input "text" at bounding box center [856, 350] width 277 height 37
paste input "9102921853"
type input "9102921853"
click at [921, 417] on button "Continue" at bounding box center [940, 431] width 92 height 29
